Goal: Information Seeking & Learning: Learn about a topic

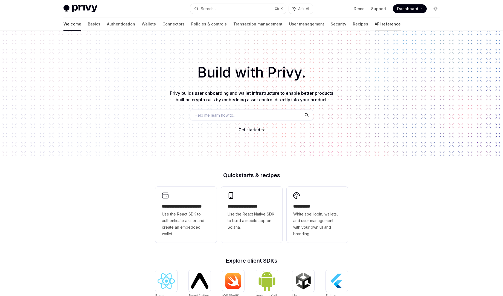
click at [375, 24] on link "API reference" at bounding box center [388, 23] width 26 height 13
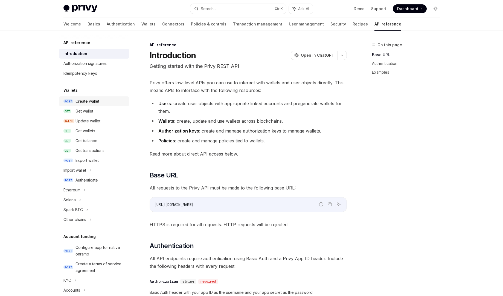
click at [90, 102] on div "Create wallet" at bounding box center [87, 101] width 24 height 7
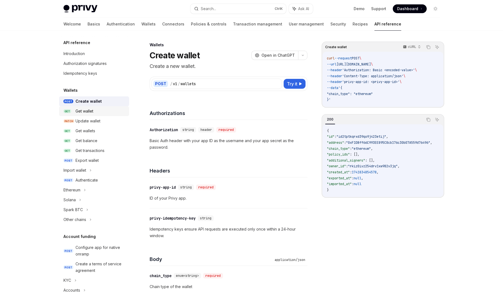
click at [90, 110] on div "Get wallet" at bounding box center [84, 111] width 18 height 7
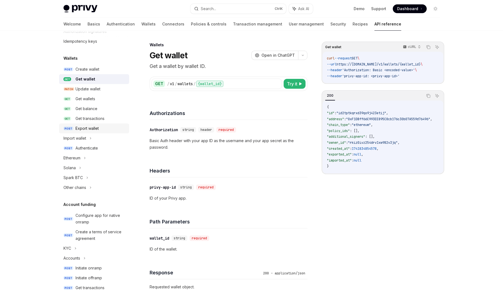
scroll to position [31, 0]
click at [87, 157] on div "Ethereum" at bounding box center [94, 159] width 70 height 10
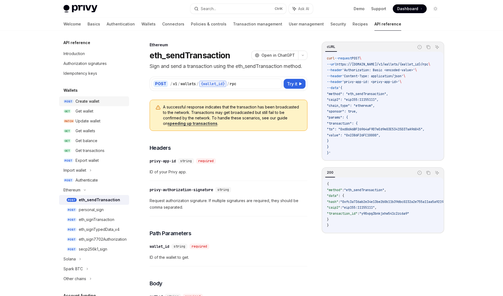
click at [97, 104] on link "POST Create wallet" at bounding box center [94, 101] width 70 height 10
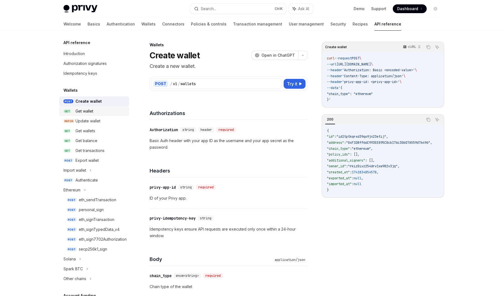
click at [92, 114] on div "Get wallet" at bounding box center [84, 111] width 18 height 7
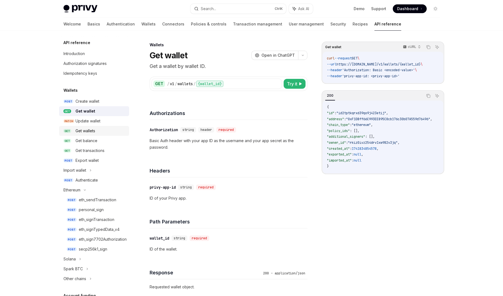
click at [86, 126] on link "GET Get wallets" at bounding box center [94, 131] width 70 height 10
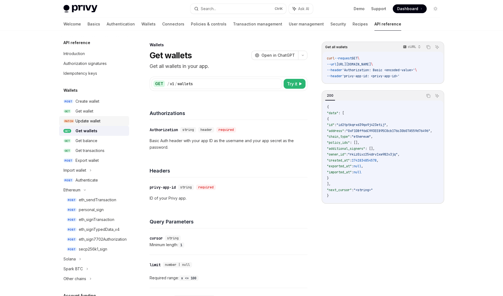
click at [86, 122] on div "Update wallet" at bounding box center [87, 121] width 25 height 7
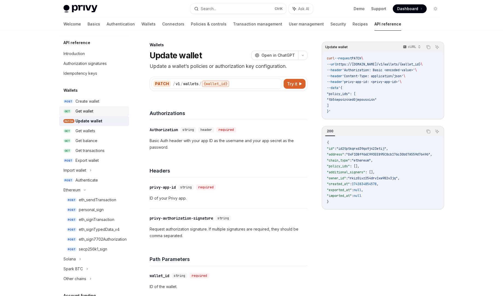
click at [92, 106] on link "GET Get wallet" at bounding box center [94, 111] width 70 height 10
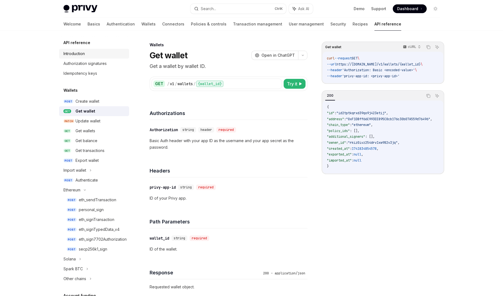
click at [91, 58] on link "Introduction" at bounding box center [94, 54] width 70 height 10
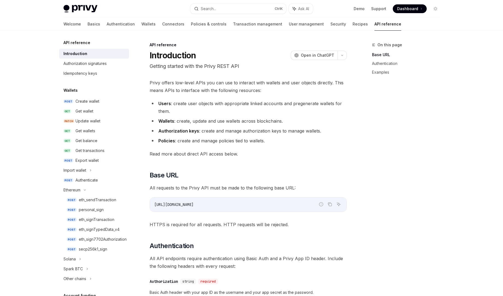
click at [83, 64] on div "Authorization signatures" at bounding box center [84, 63] width 43 height 7
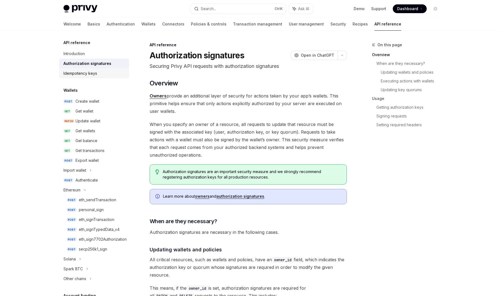
click at [84, 74] on div "Idempotency keys" at bounding box center [80, 73] width 34 height 7
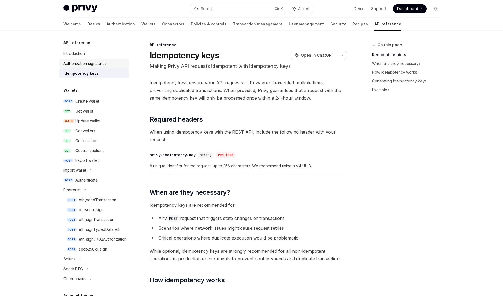
click at [89, 63] on div "Authorization signatures" at bounding box center [84, 63] width 43 height 7
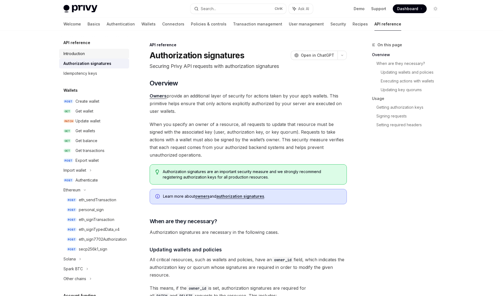
click at [86, 56] on div "Introduction" at bounding box center [94, 53] width 62 height 7
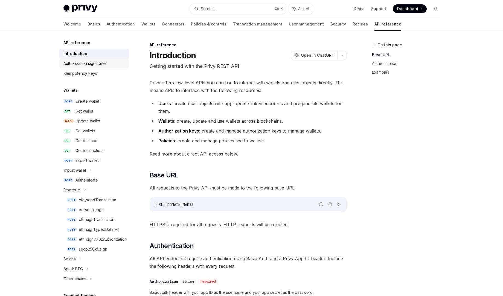
click at [89, 62] on div "Authorization signatures" at bounding box center [84, 63] width 43 height 7
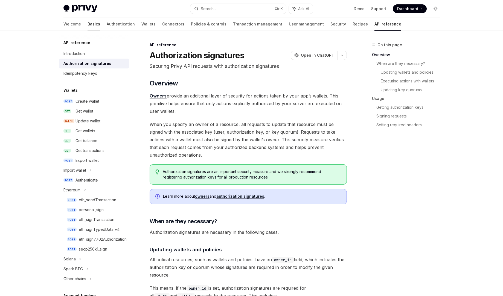
click at [87, 24] on link "Basics" at bounding box center [93, 23] width 13 height 13
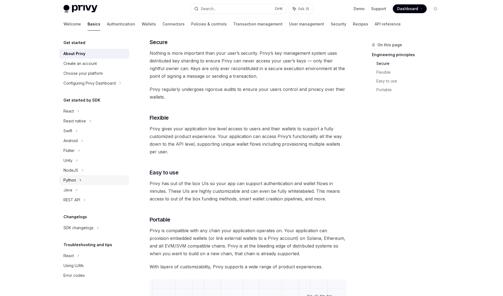
scroll to position [218, 0]
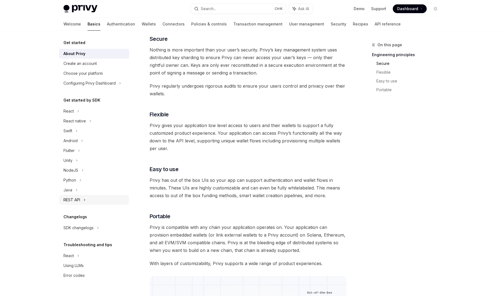
click at [75, 200] on div "REST API" at bounding box center [71, 199] width 17 height 7
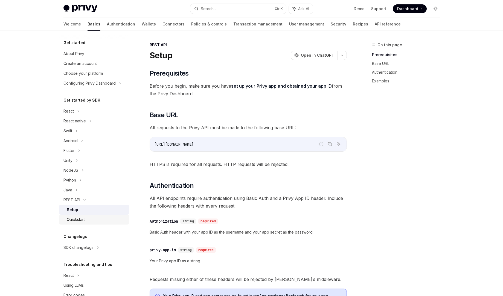
click at [80, 218] on div "Quickstart" at bounding box center [76, 219] width 18 height 7
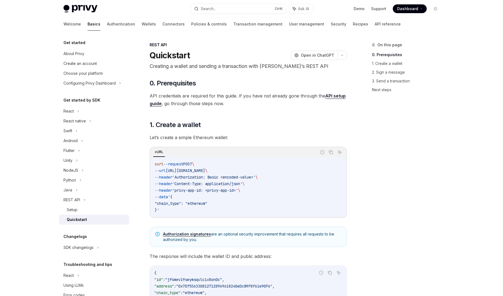
click at [187, 157] on div "curl --request POST \ --url [URL][DOMAIN_NAME] \ --header 'Authorization: Basic…" at bounding box center [247, 187] width 195 height 60
click at [238, 63] on p "Creating a wallet and sending a transaction with [PERSON_NAME]’s REST API" at bounding box center [248, 66] width 197 height 8
click at [79, 110] on icon at bounding box center [78, 111] width 2 height 7
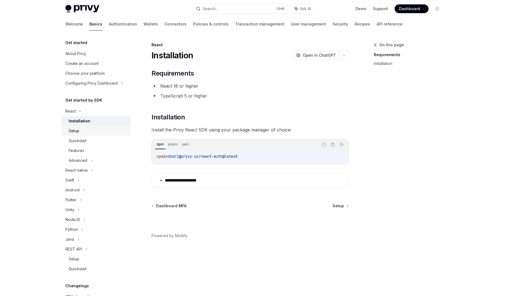
click at [84, 126] on link "Setup" at bounding box center [96, 131] width 70 height 10
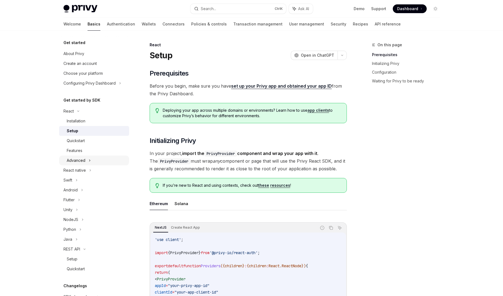
click at [87, 163] on div "Advanced" at bounding box center [94, 160] width 70 height 10
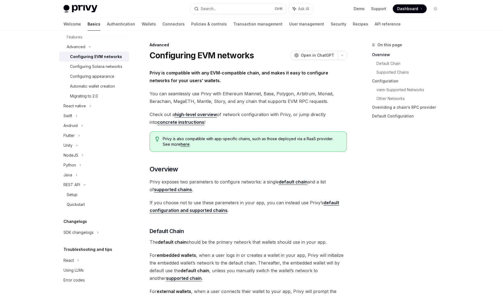
click at [95, 78] on div "Configuring appearance" at bounding box center [92, 76] width 44 height 7
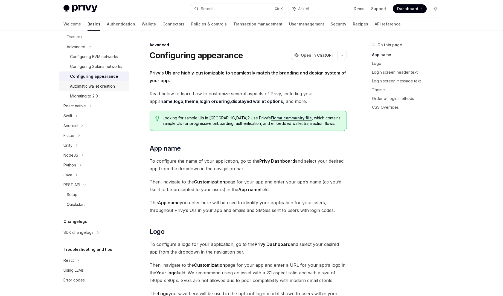
click at [94, 89] on div "Automatic wallet creation" at bounding box center [92, 86] width 45 height 7
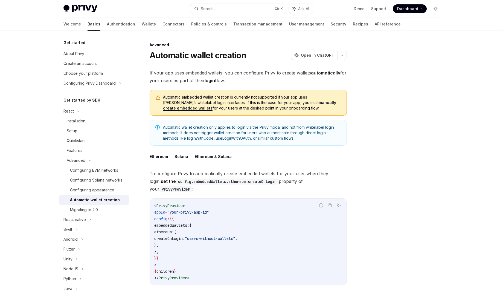
click at [167, 94] on span "Automatic embedded wallet creation is currently not supported if your app uses …" at bounding box center [252, 102] width 178 height 16
click at [142, 25] on link "Wallets" at bounding box center [149, 23] width 14 height 13
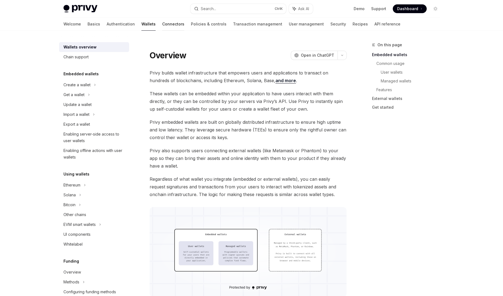
click at [162, 25] on link "Connectors" at bounding box center [173, 23] width 22 height 13
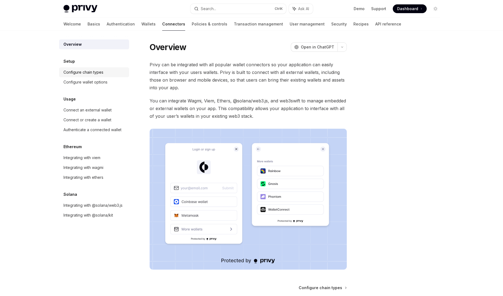
click at [89, 72] on div "Configure chain types" at bounding box center [83, 72] width 40 height 7
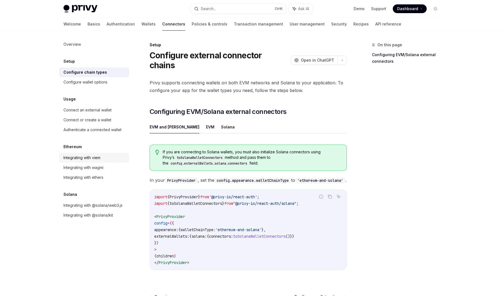
click at [81, 157] on div "Integrating with viem" at bounding box center [81, 157] width 37 height 7
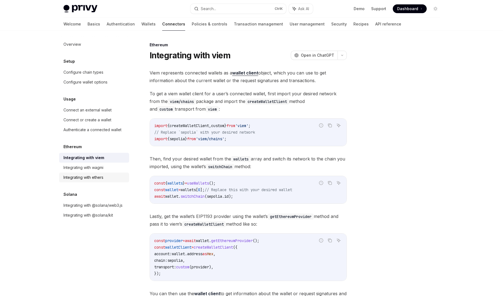
click at [88, 176] on div "Integrating with ethers" at bounding box center [83, 177] width 40 height 7
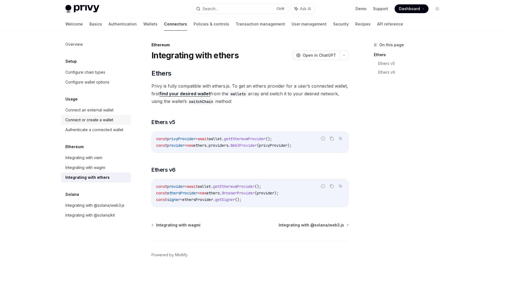
click at [108, 119] on div "Connect or create a wallet" at bounding box center [89, 119] width 48 height 7
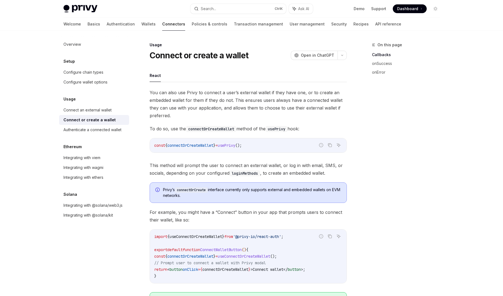
click at [204, 142] on code "const { connectOrCreateWallet } = usePrivy ();" at bounding box center [248, 145] width 188 height 7
click at [216, 111] on span "You can also use Privy to connect a user’s external wallet if they have one, or…" at bounding box center [248, 104] width 197 height 31
click at [81, 46] on div "Overview" at bounding box center [94, 44] width 62 height 7
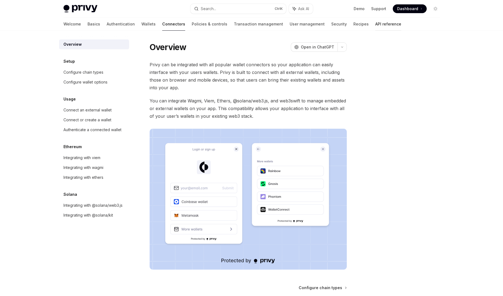
click at [375, 25] on link "API reference" at bounding box center [388, 23] width 26 height 13
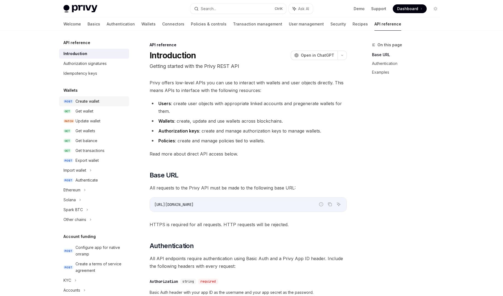
click at [77, 102] on div "Create wallet" at bounding box center [87, 101] width 24 height 7
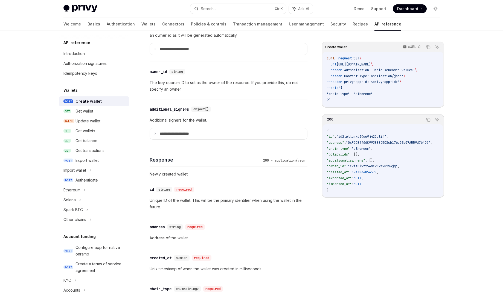
scroll to position [388, 0]
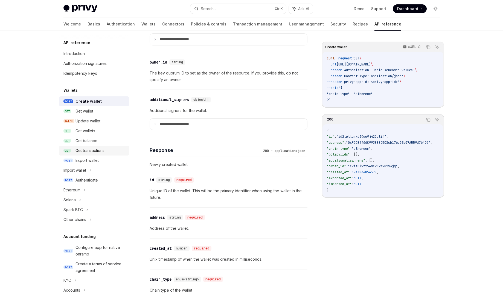
click at [98, 153] on div "Get transactions" at bounding box center [89, 150] width 29 height 7
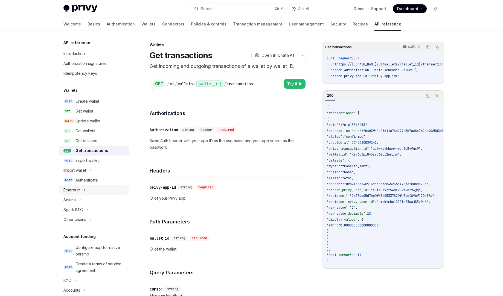
click at [85, 191] on icon at bounding box center [85, 189] width 2 height 7
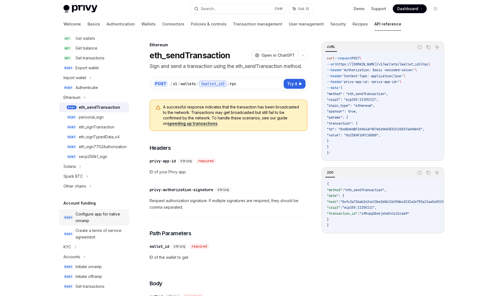
scroll to position [91, 0]
click at [92, 132] on link "POST eth_signTransaction" at bounding box center [94, 128] width 70 height 10
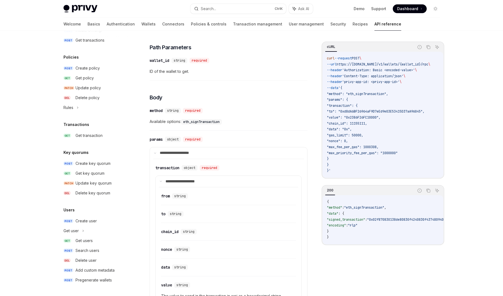
scroll to position [142, 0]
click at [91, 226] on div "Get user" at bounding box center [94, 231] width 70 height 10
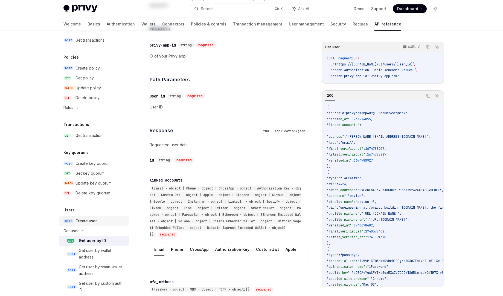
click at [90, 220] on div "Create user" at bounding box center [85, 220] width 21 height 7
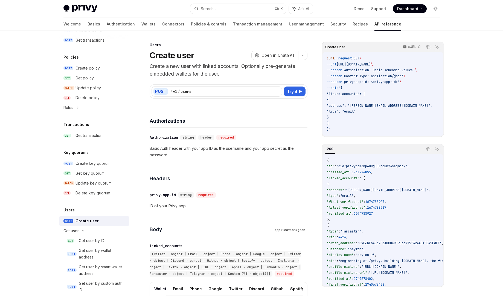
click at [374, 21] on link "API reference" at bounding box center [387, 23] width 27 height 13
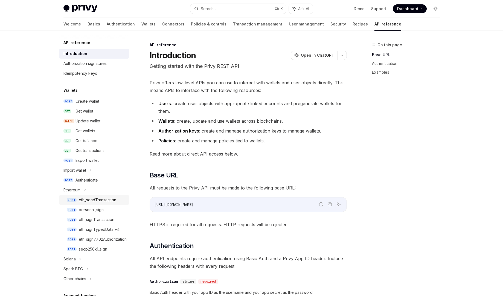
click at [95, 195] on link "POST eth_sendTransaction" at bounding box center [94, 200] width 70 height 10
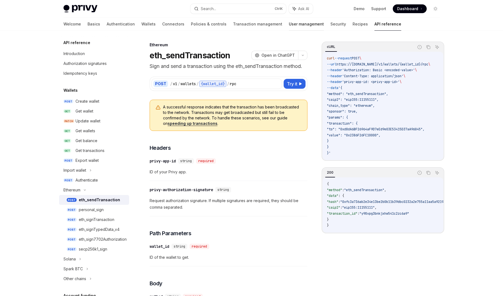
click at [289, 23] on link "User management" at bounding box center [306, 23] width 35 height 13
type textarea "*"
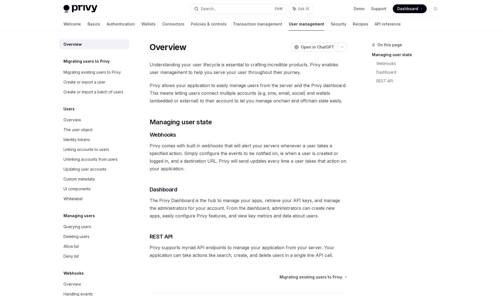
click at [284, 65] on span "Understanding your user lifecycle is essential to crafting incredible products.…" at bounding box center [248, 68] width 197 height 15
click at [271, 75] on span "Understanding your user lifecycle is essential to crafting incredible products.…" at bounding box center [248, 68] width 197 height 15
click at [265, 86] on span "Privy allows your application to easily manage users from the server and the Pr…" at bounding box center [248, 92] width 197 height 23
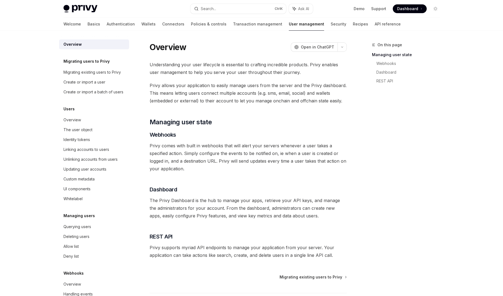
click at [171, 84] on span "Privy allows your application to easily manage users from the server and the Pr…" at bounding box center [248, 92] width 197 height 23
